Goal: Find specific page/section: Find specific page/section

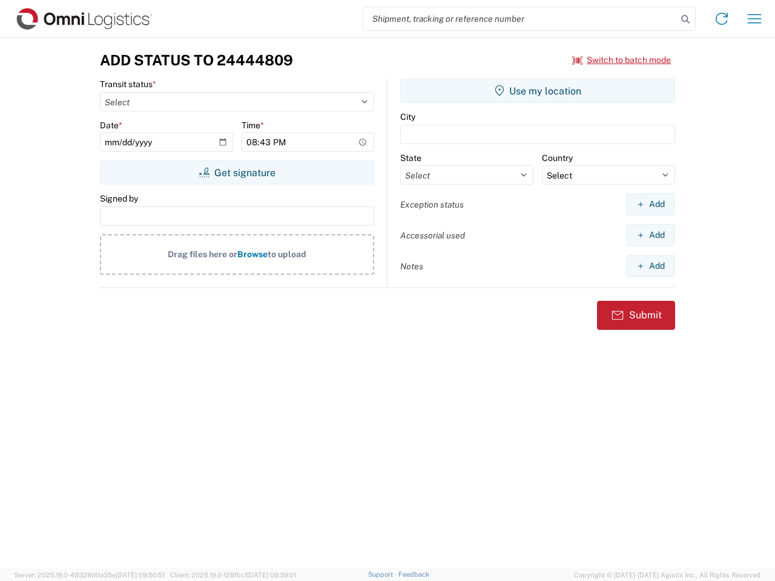
click at [520, 19] on input "search" at bounding box center [520, 18] width 314 height 23
click at [685, 19] on icon at bounding box center [685, 19] width 17 height 17
click at [722, 19] on icon at bounding box center [721, 18] width 19 height 19
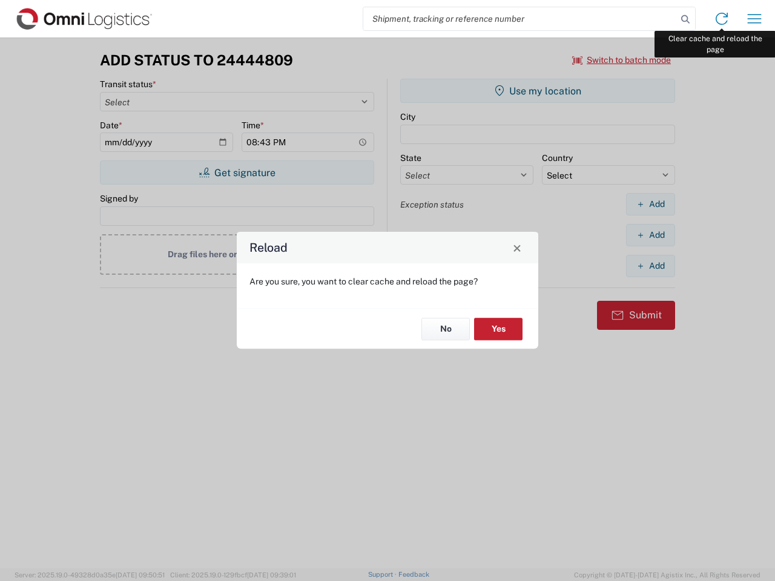
click at [754, 19] on div "Reload Are you sure, you want to clear cache and reload the page? No Yes" at bounding box center [387, 290] width 775 height 581
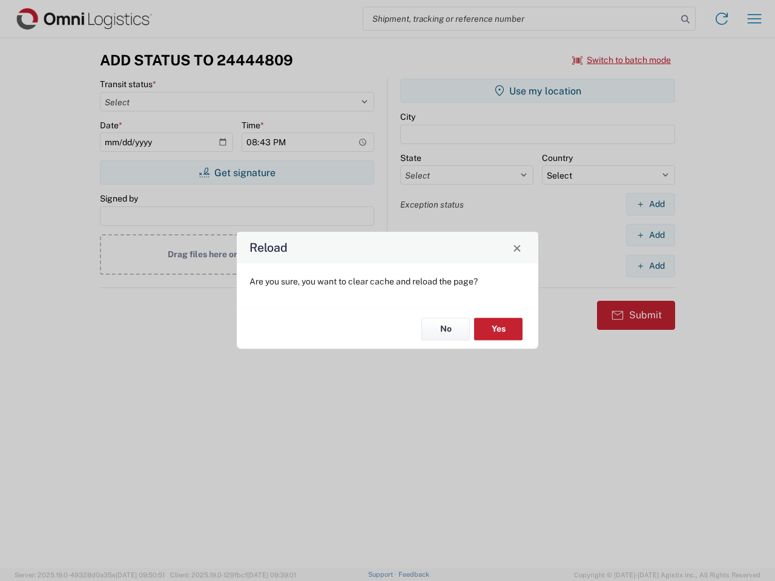
click at [622, 60] on div "Reload Are you sure, you want to clear cache and reload the page? No Yes" at bounding box center [387, 290] width 775 height 581
click at [237, 173] on div "Reload Are you sure, you want to clear cache and reload the page? No Yes" at bounding box center [387, 290] width 775 height 581
click at [538, 91] on div "Reload Are you sure, you want to clear cache and reload the page? No Yes" at bounding box center [387, 290] width 775 height 581
click at [650, 204] on div "Reload Are you sure, you want to clear cache and reload the page? No Yes" at bounding box center [387, 290] width 775 height 581
click at [650, 235] on div "Reload Are you sure, you want to clear cache and reload the page? No Yes" at bounding box center [387, 290] width 775 height 581
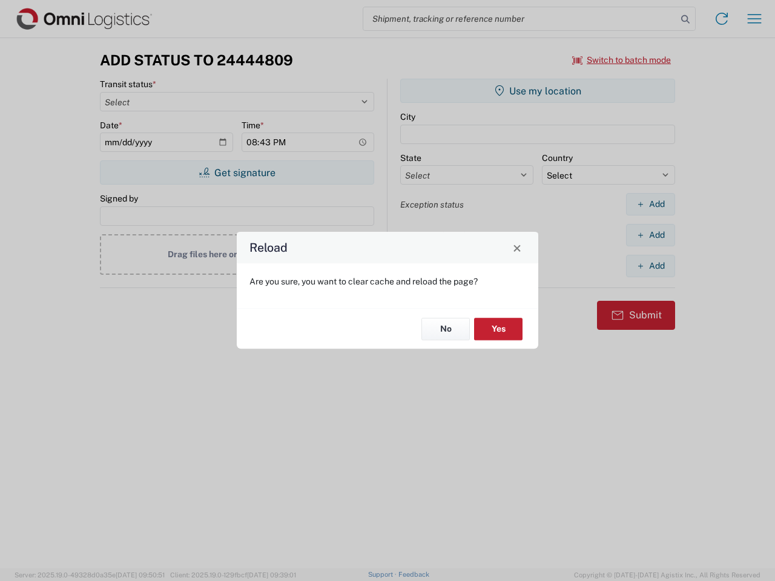
click at [650, 266] on div "Reload Are you sure, you want to clear cache and reload the page? No Yes" at bounding box center [387, 290] width 775 height 581
